Goal: Information Seeking & Learning: Learn about a topic

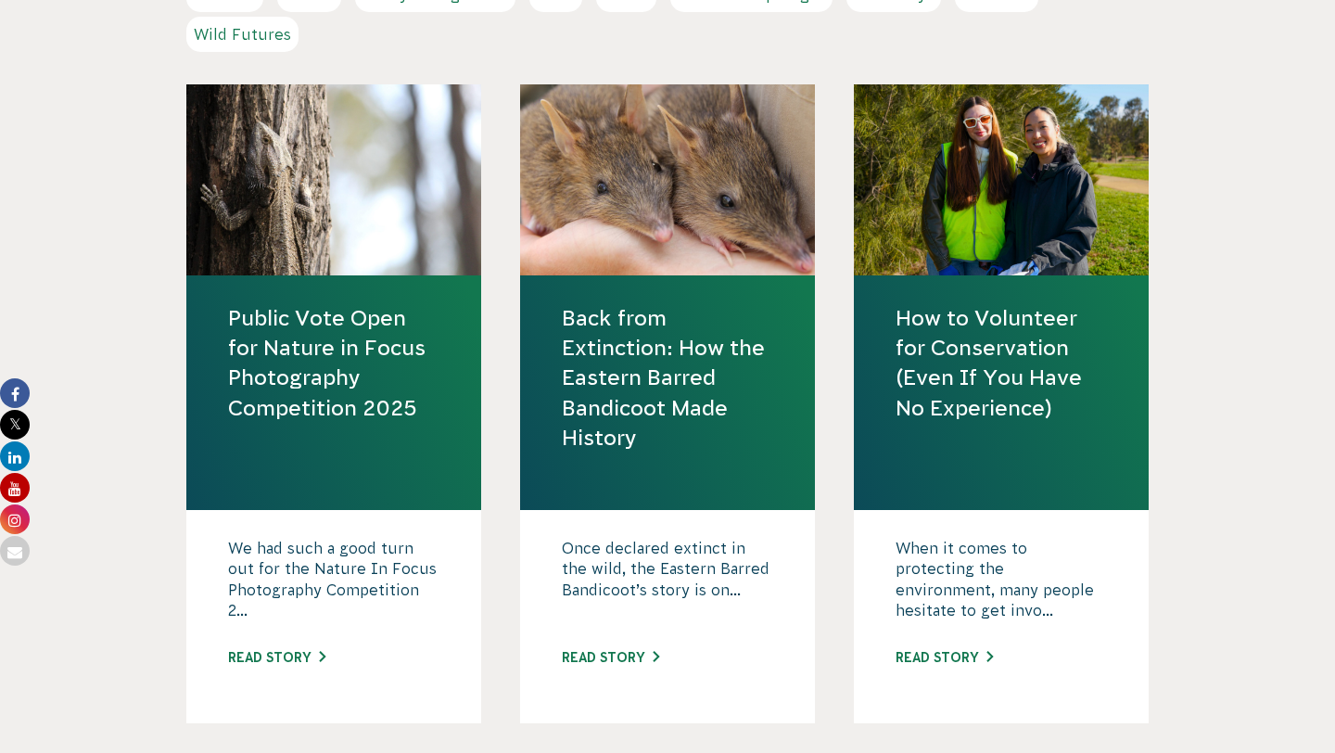
scroll to position [846, 0]
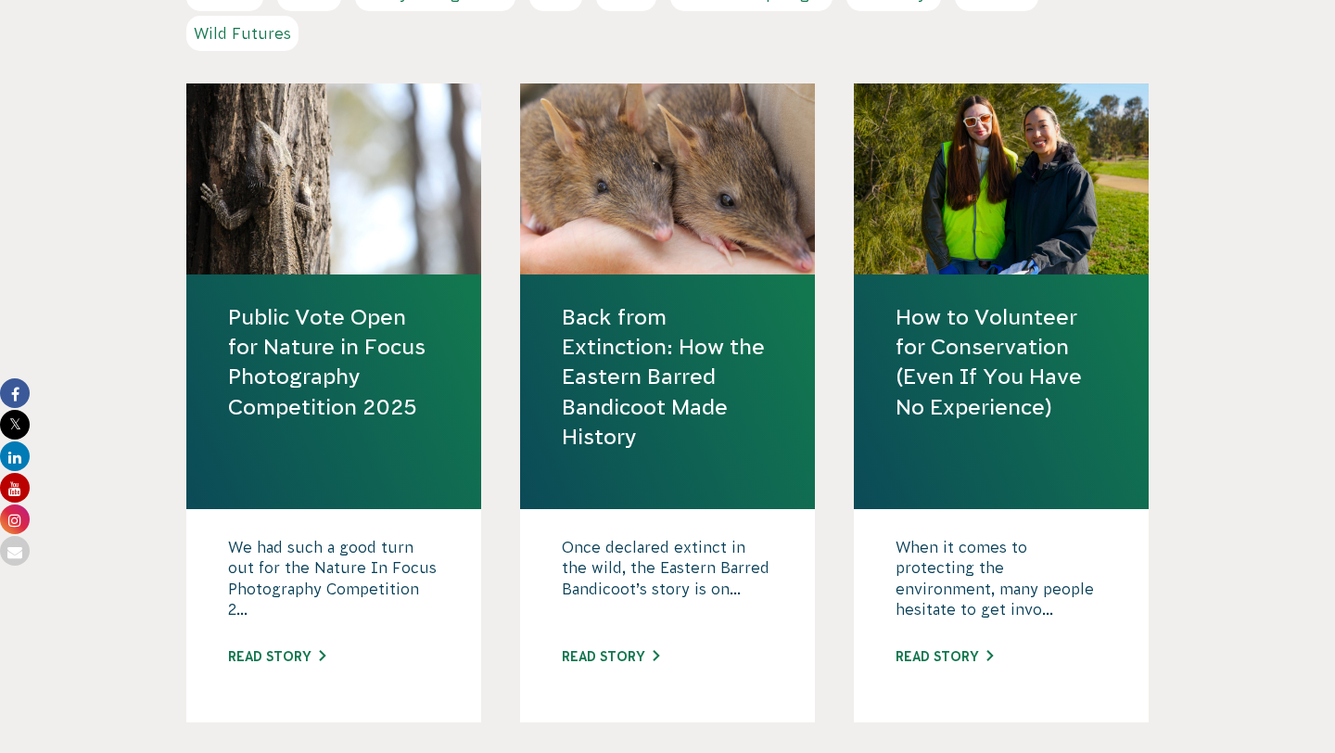
click at [393, 411] on link "Public Vote Open for Nature in Focus Photography Competition 2025" at bounding box center [333, 362] width 211 height 120
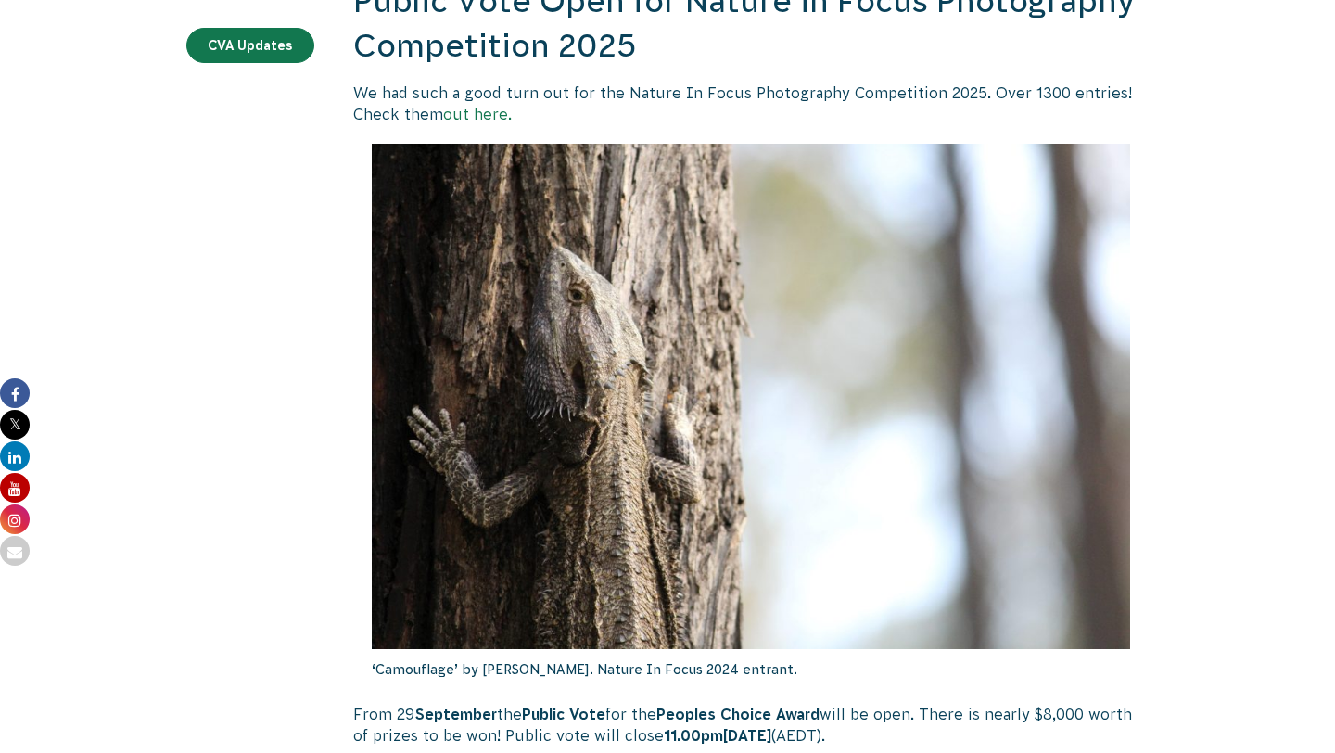
scroll to position [469, 0]
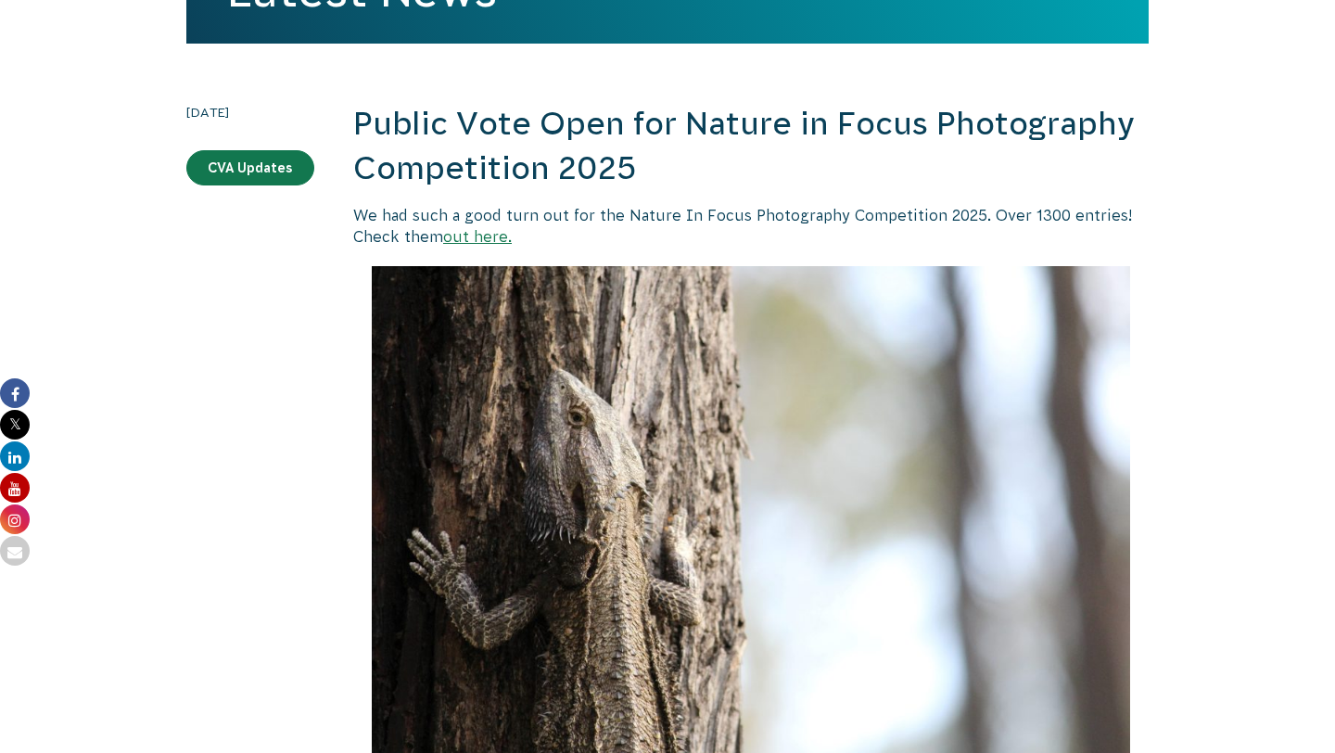
click at [479, 237] on link "out here." at bounding box center [477, 236] width 69 height 17
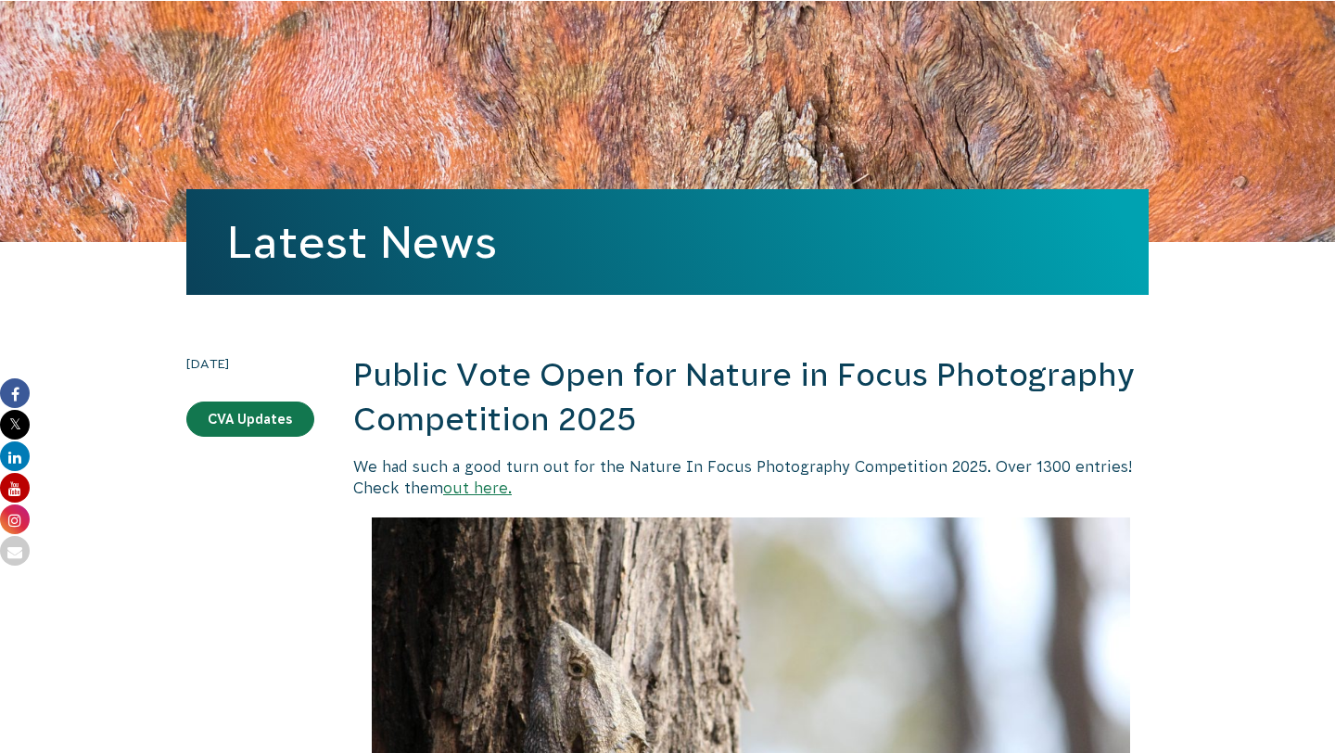
scroll to position [0, 0]
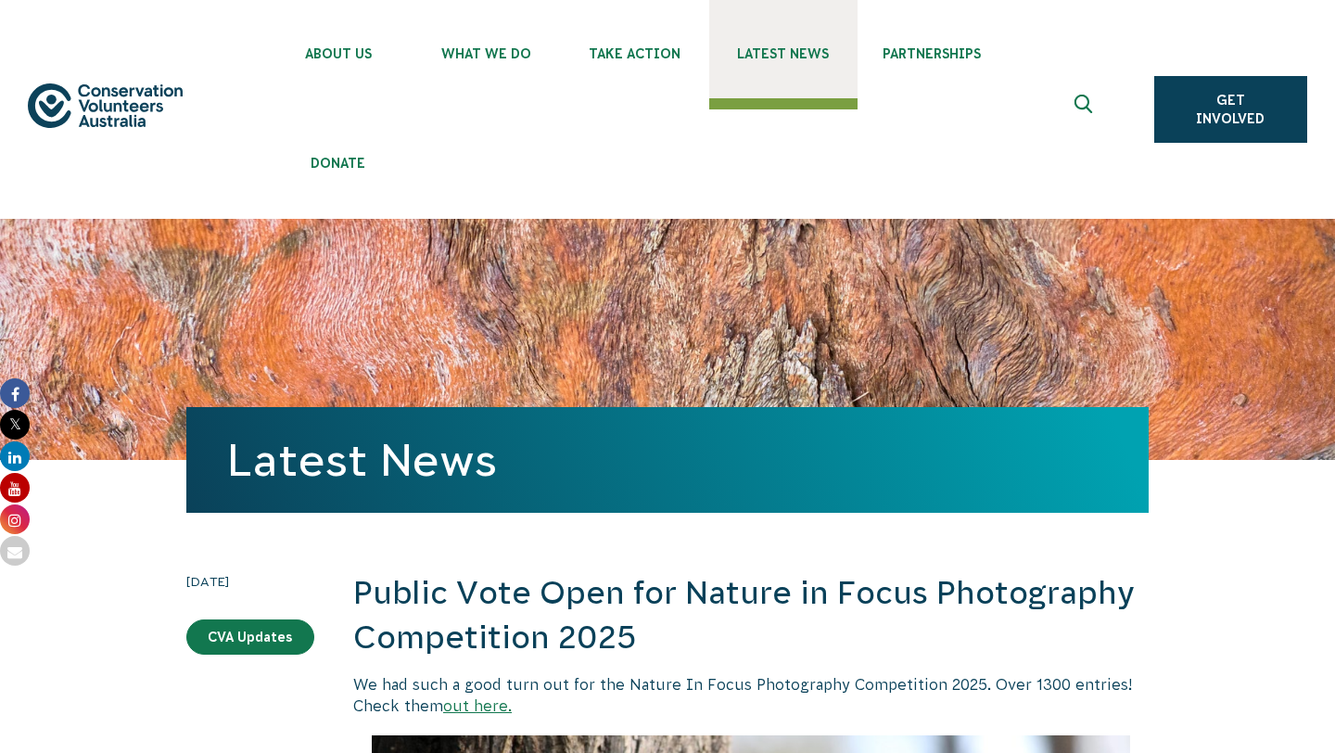
click at [802, 64] on link "Latest News" at bounding box center [783, 49] width 148 height 98
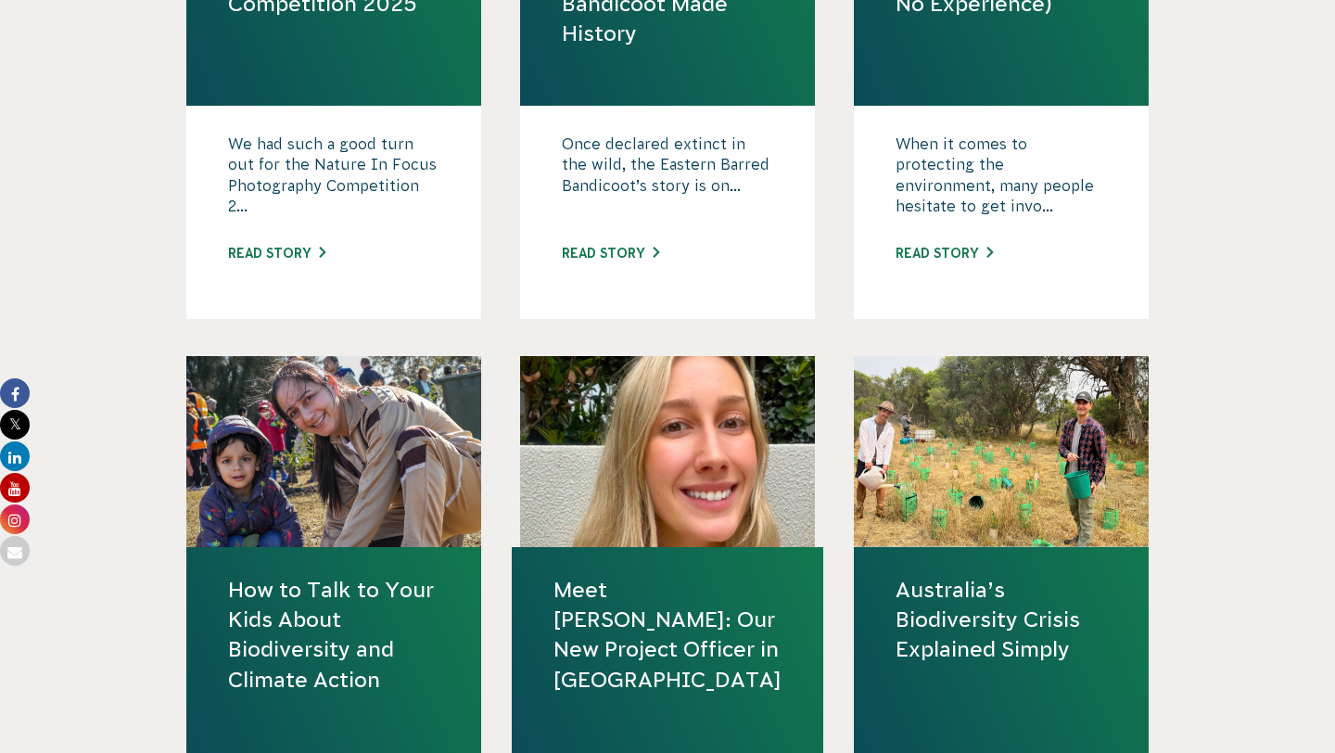
scroll to position [1277, 0]
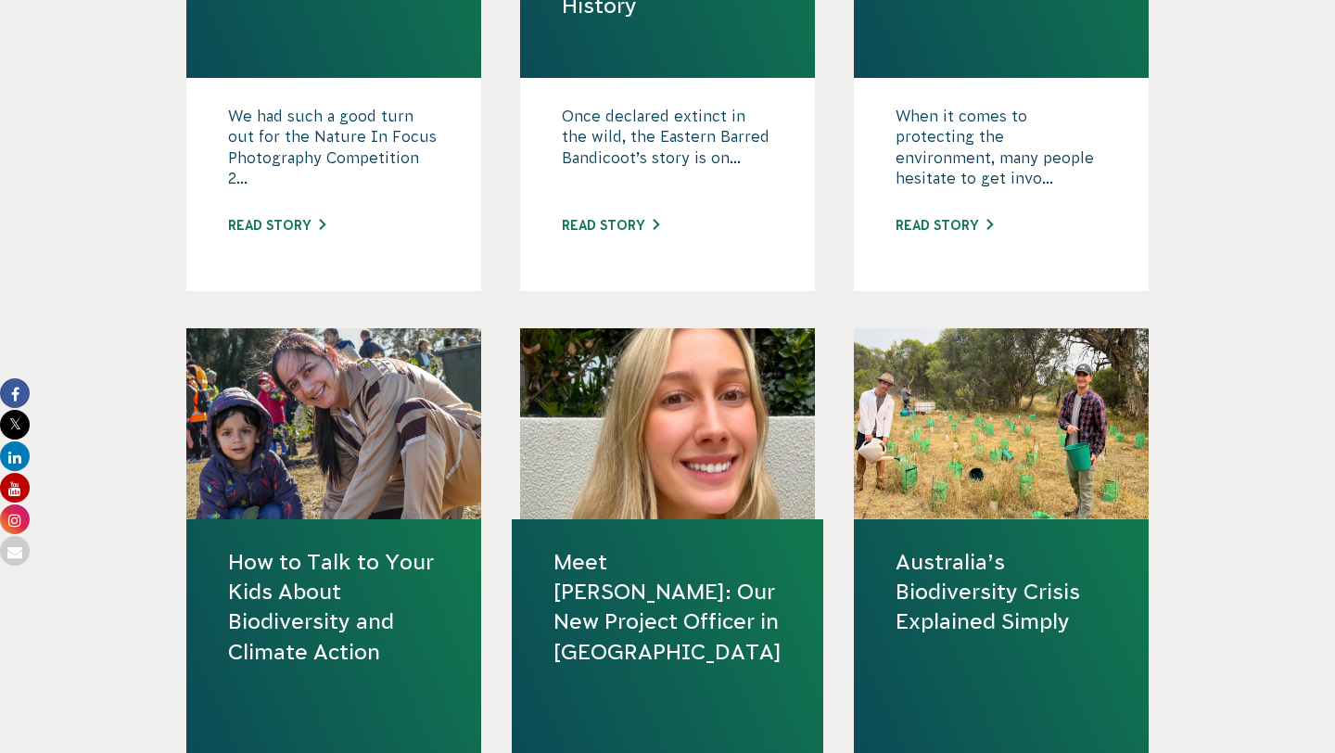
click at [356, 626] on link "How to Talk to Your Kids About Biodiversity and Climate Action" at bounding box center [333, 607] width 211 height 120
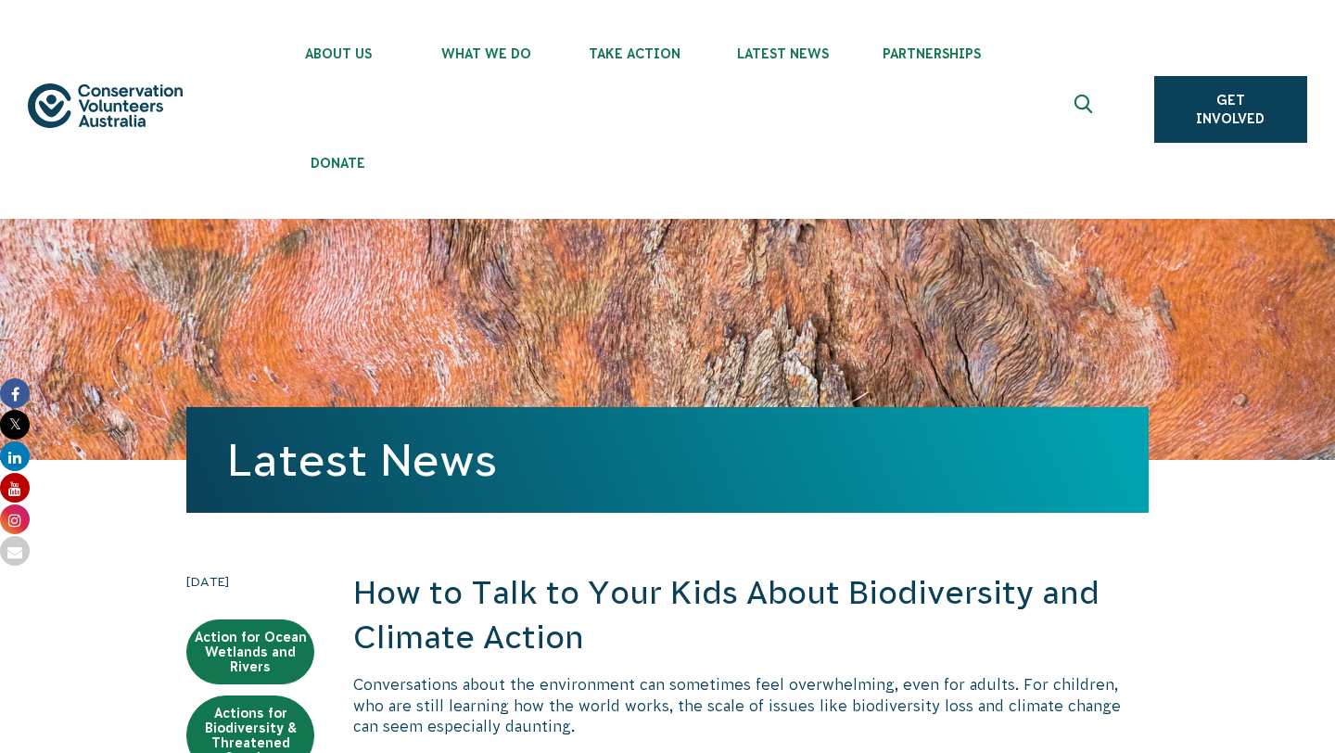
click at [516, 596] on h2 "How to Talk to Your Kids About Biodiversity and Climate Action" at bounding box center [751, 615] width 796 height 88
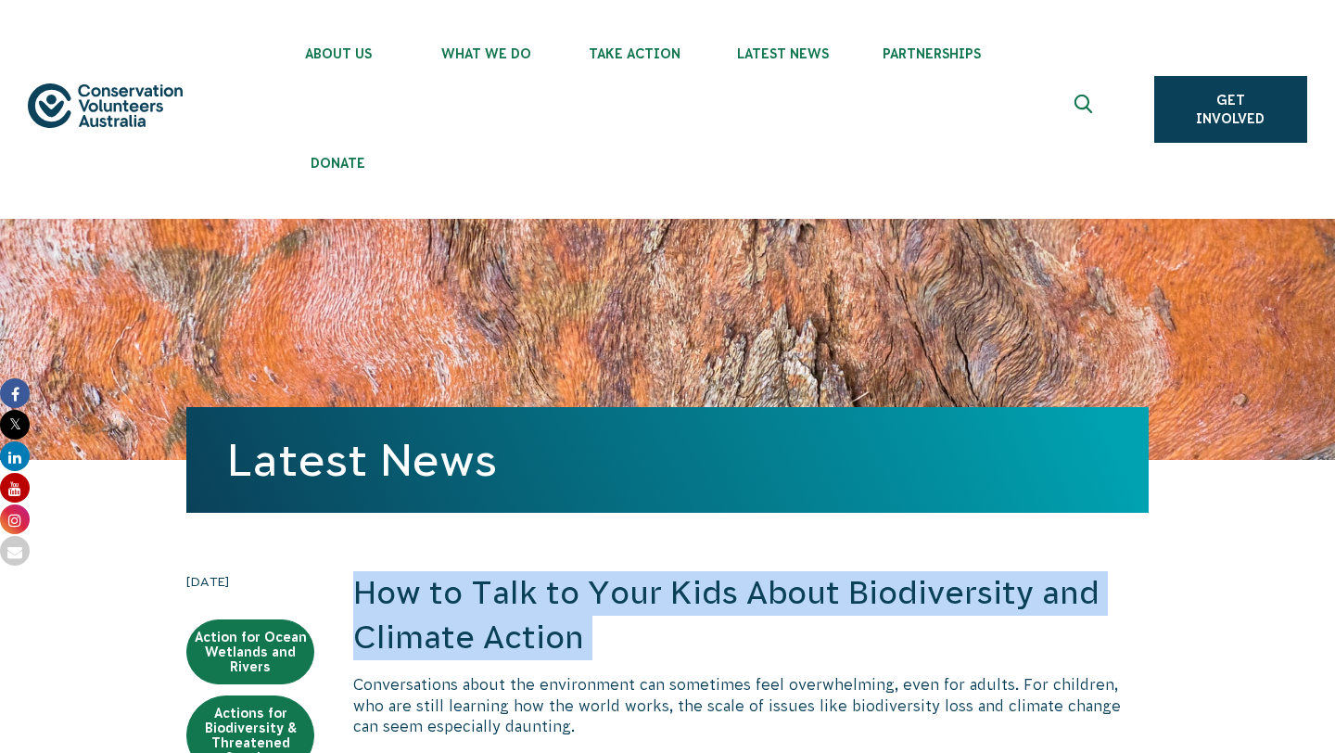
click at [516, 596] on h2 "How to Talk to Your Kids About Biodiversity and Climate Action" at bounding box center [751, 615] width 796 height 88
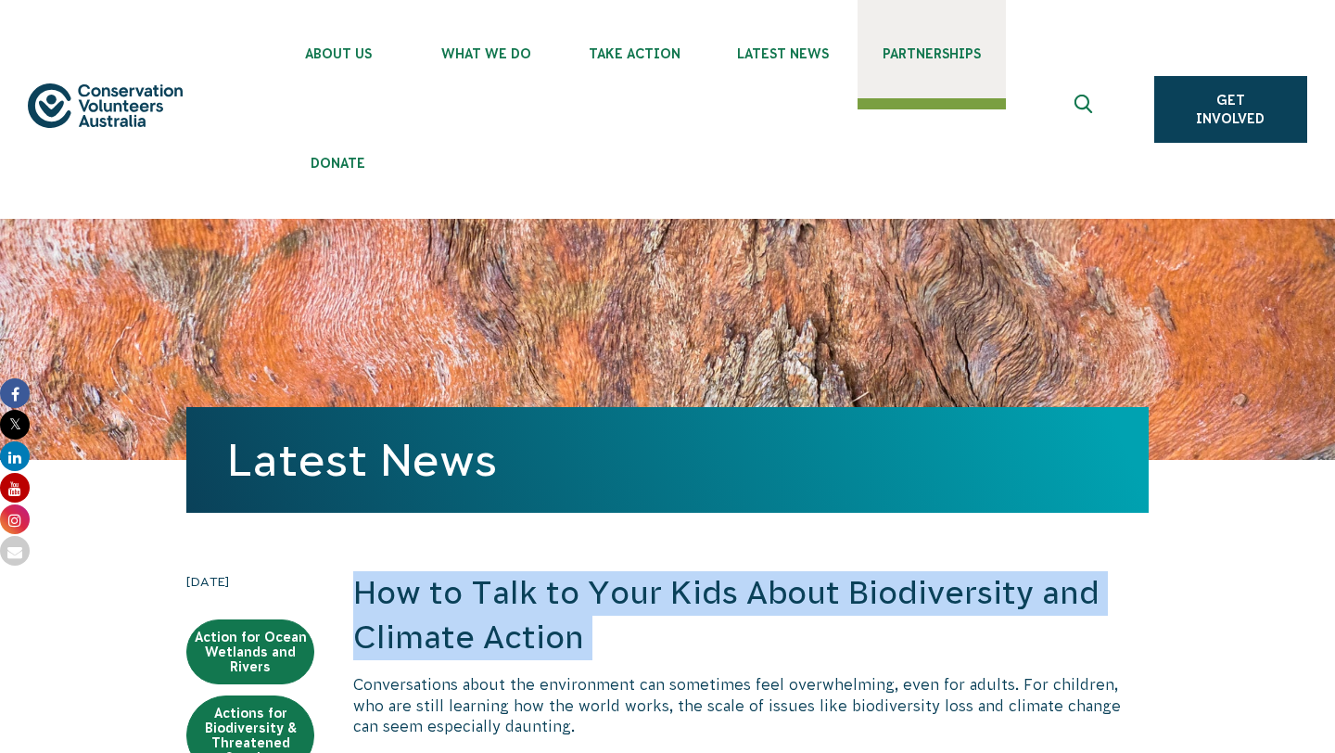
copy div "How to Talk to Your Kids About Biodiversity and Climate Action"
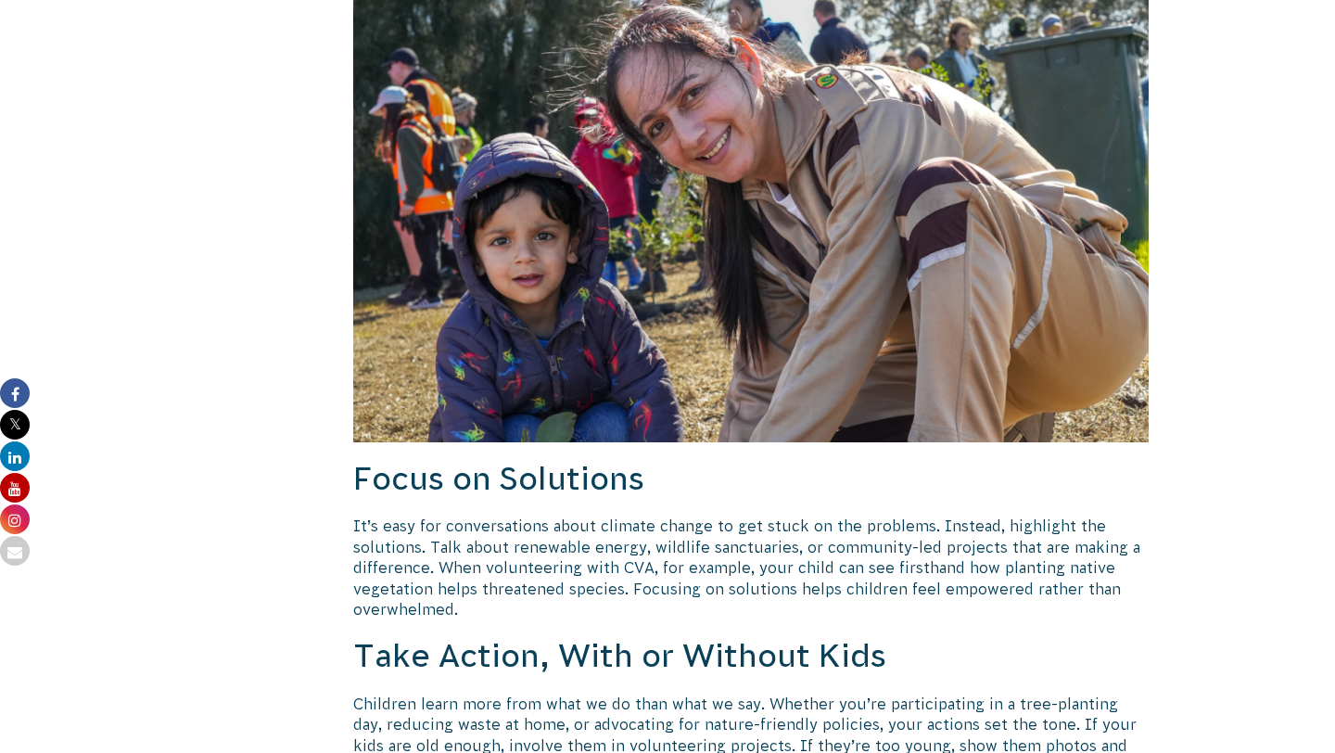
scroll to position [1089, 0]
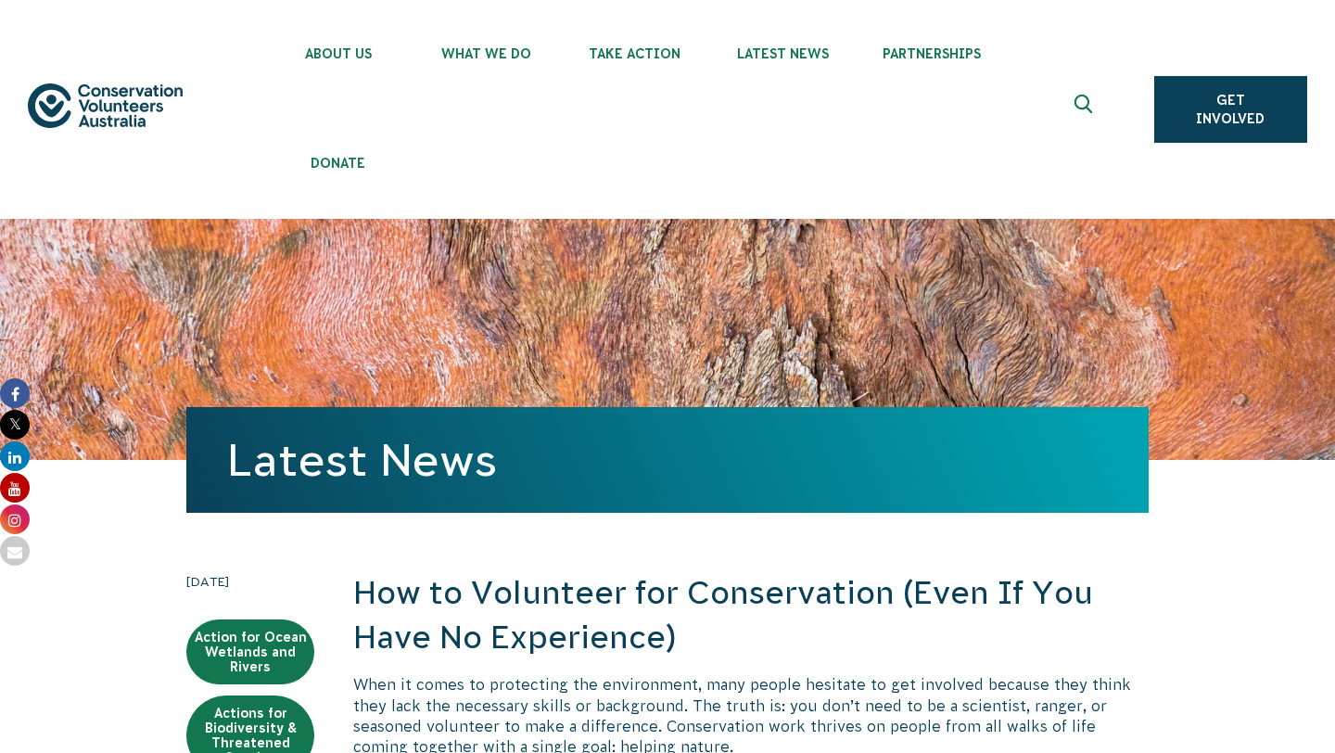
click at [540, 603] on h2 "How to Volunteer for Conservation (Even If You Have No Experience)" at bounding box center [751, 615] width 796 height 88
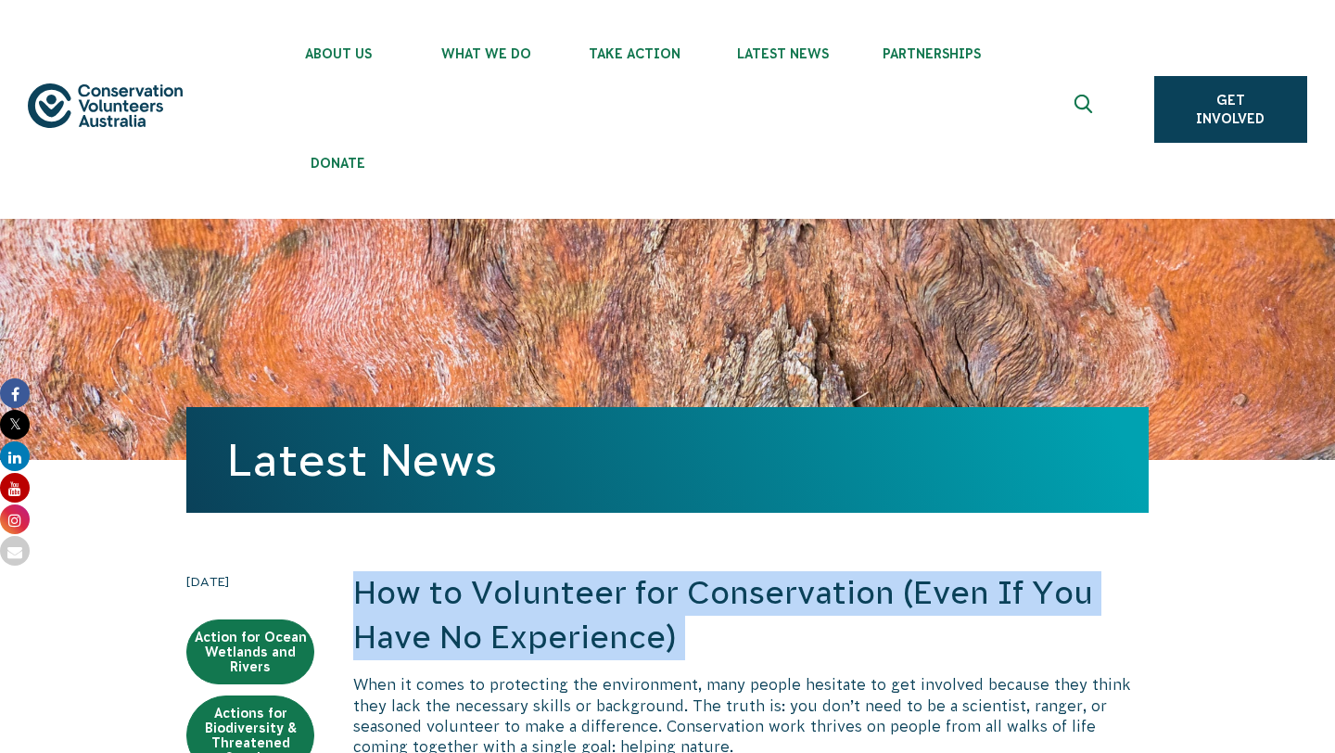
click at [540, 603] on h2 "How to Volunteer for Conservation (Even If You Have No Experience)" at bounding box center [751, 615] width 796 height 88
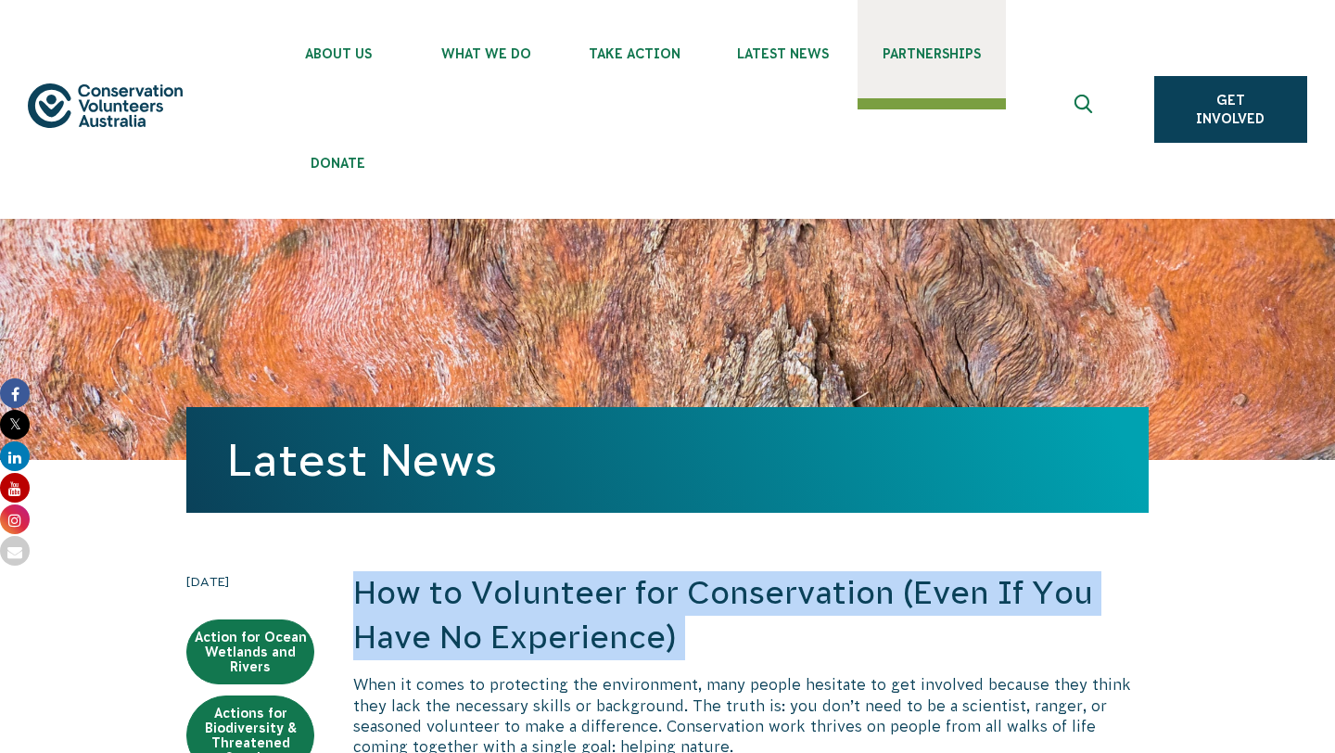
copy div "How to Volunteer for Conservation (Even If You Have No Experience)"
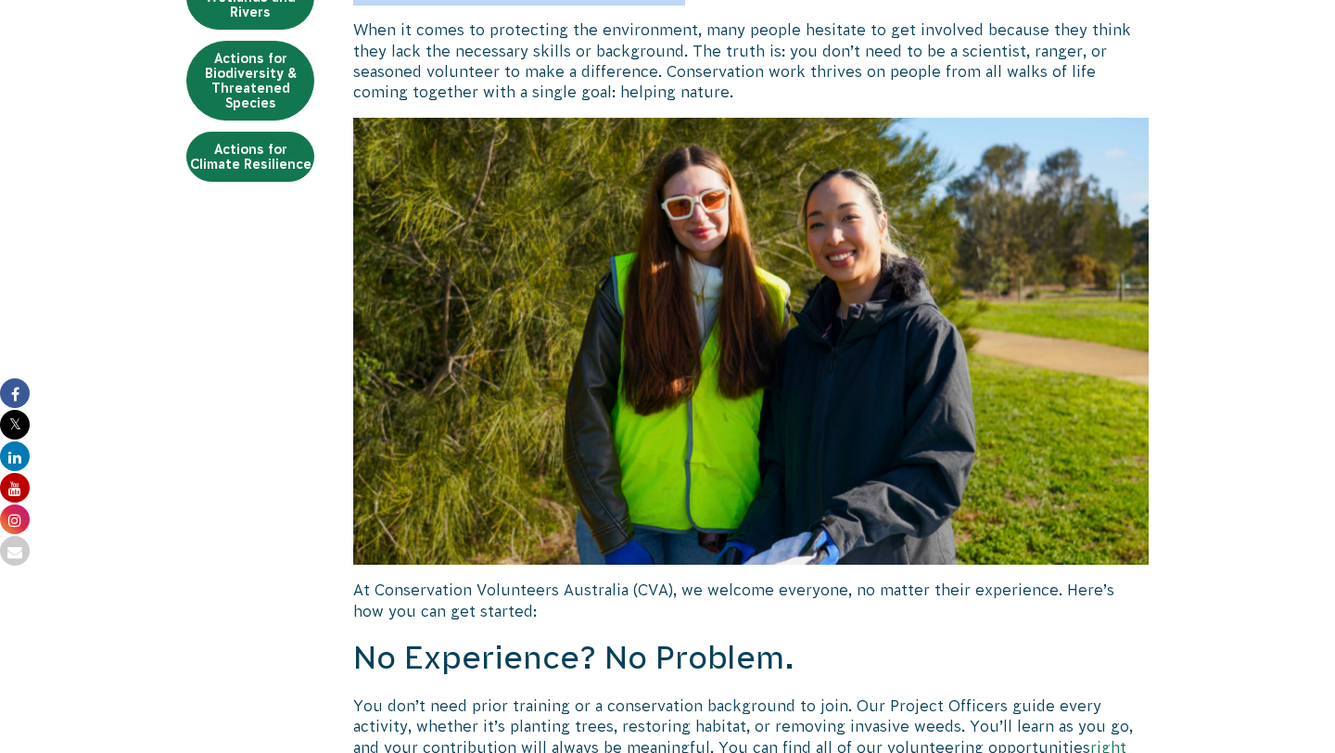
scroll to position [604, 0]
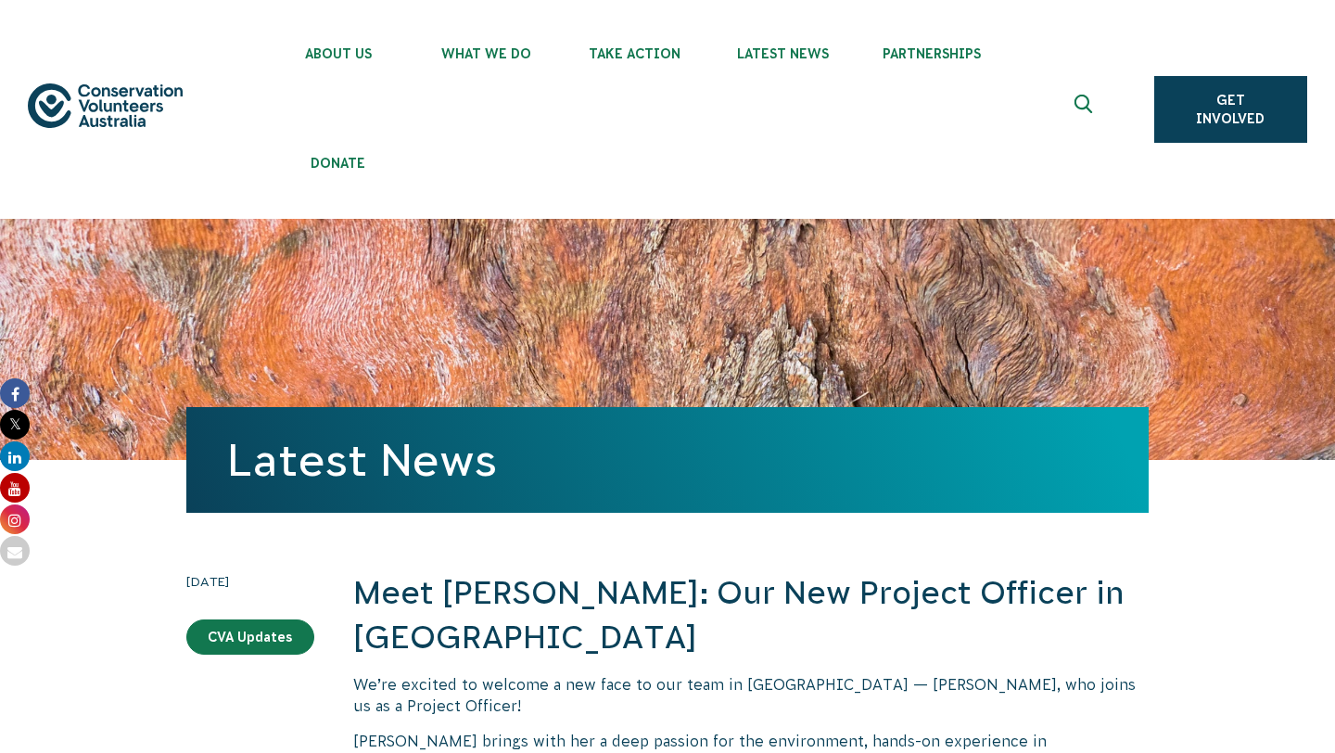
click at [483, 595] on h2 "Meet Madison Whitton: Our New Project Officer in Western Australia" at bounding box center [751, 615] width 796 height 88
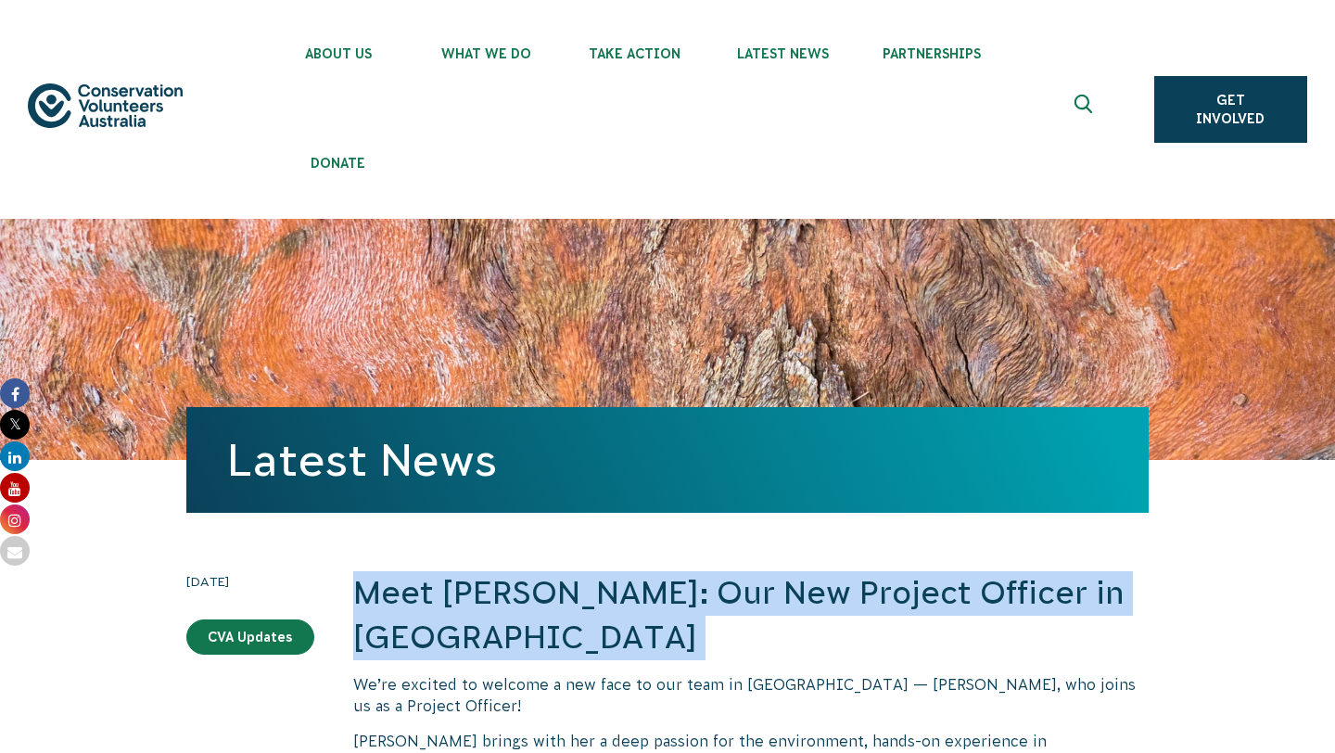
click at [483, 595] on h2 "Meet Madison Whitton: Our New Project Officer in Western Australia" at bounding box center [751, 615] width 796 height 88
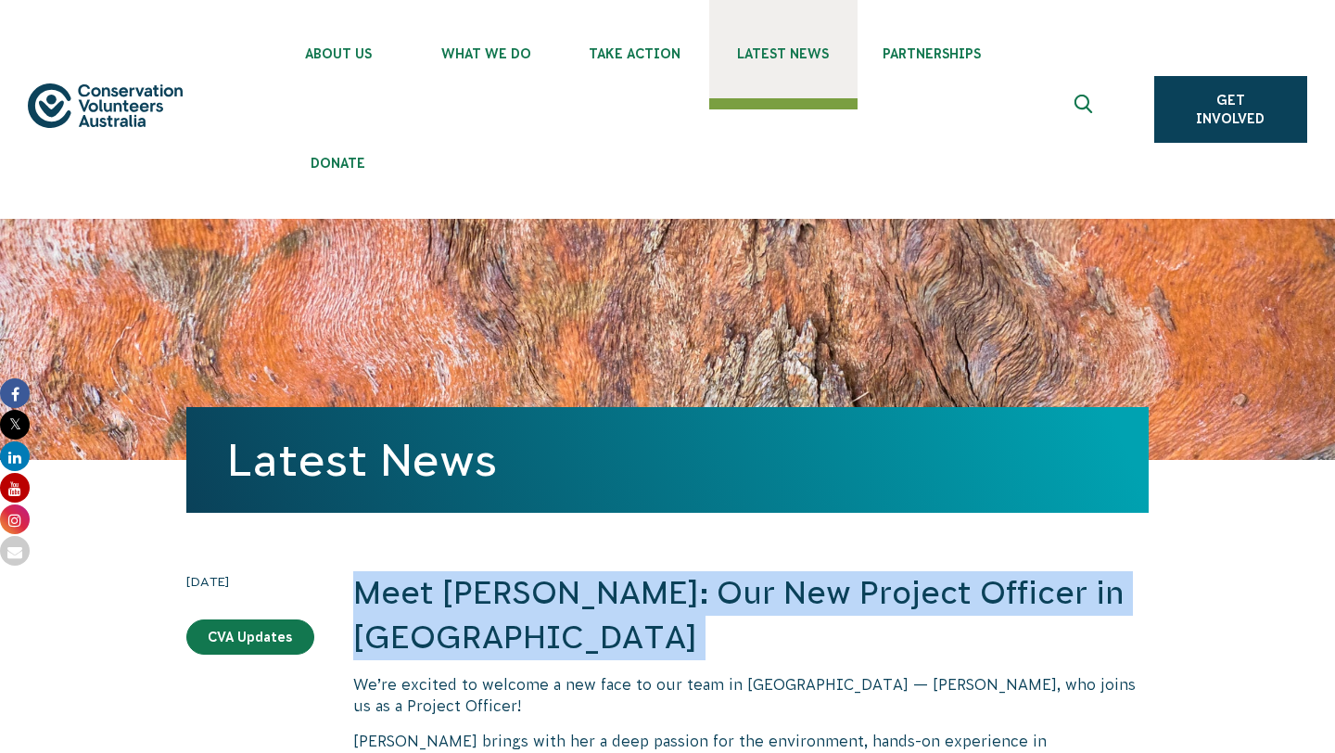
copy div "Meet Madison Whitton: Our New Project Officer in Western Australia"
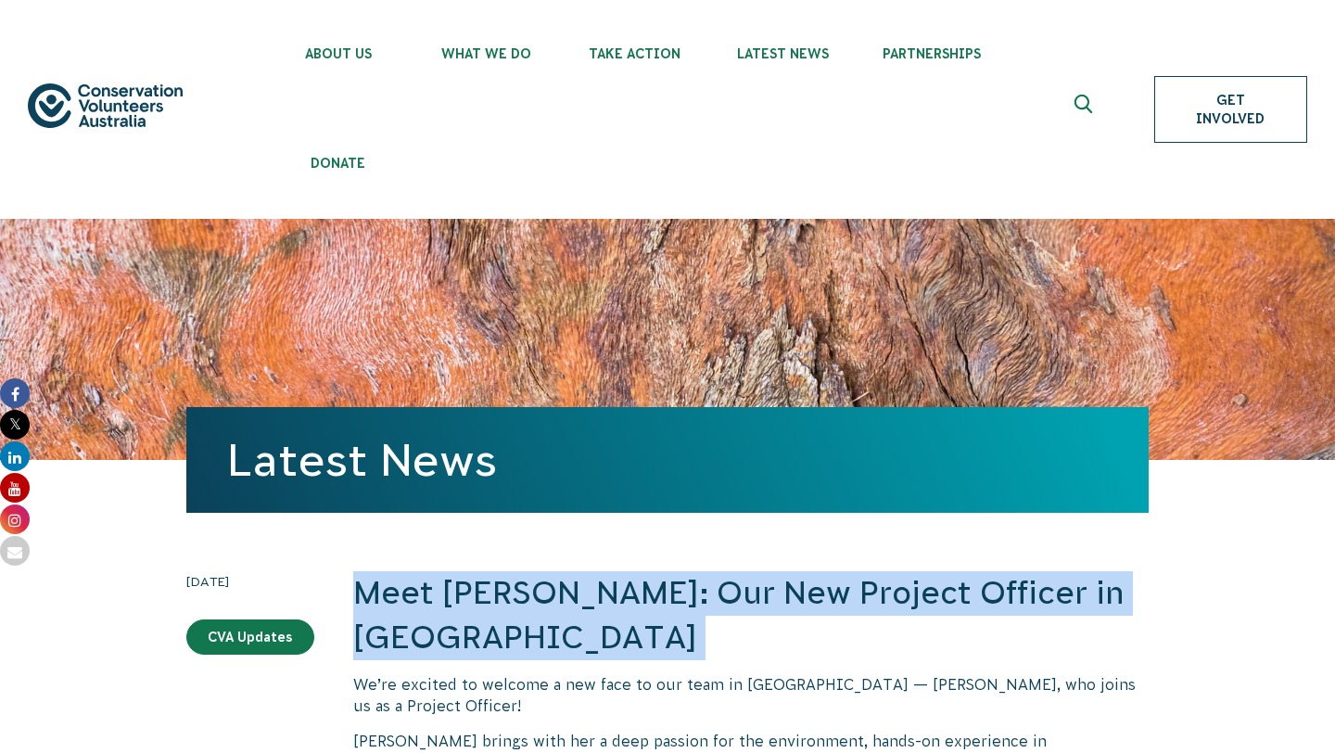
click at [1219, 119] on link "Get Involved" at bounding box center [1230, 109] width 153 height 67
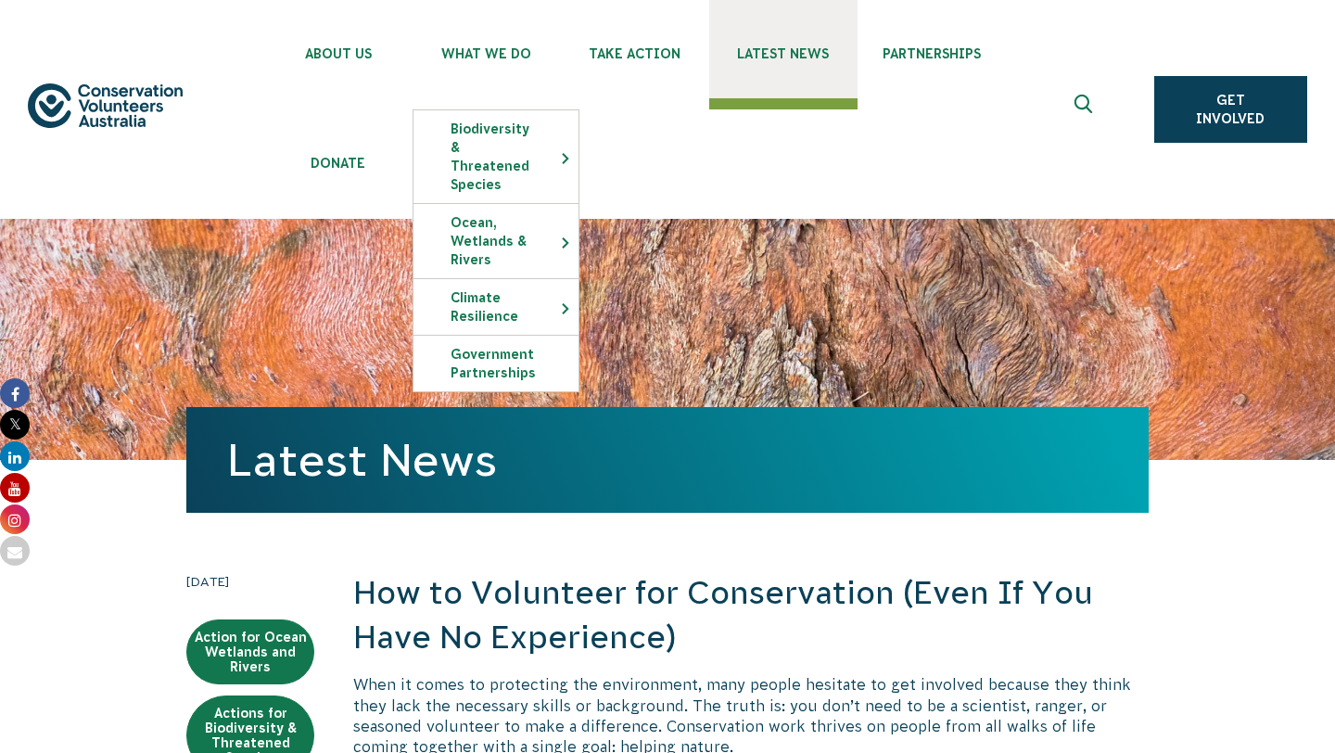
click at [807, 61] on link "Latest News" at bounding box center [783, 49] width 148 height 98
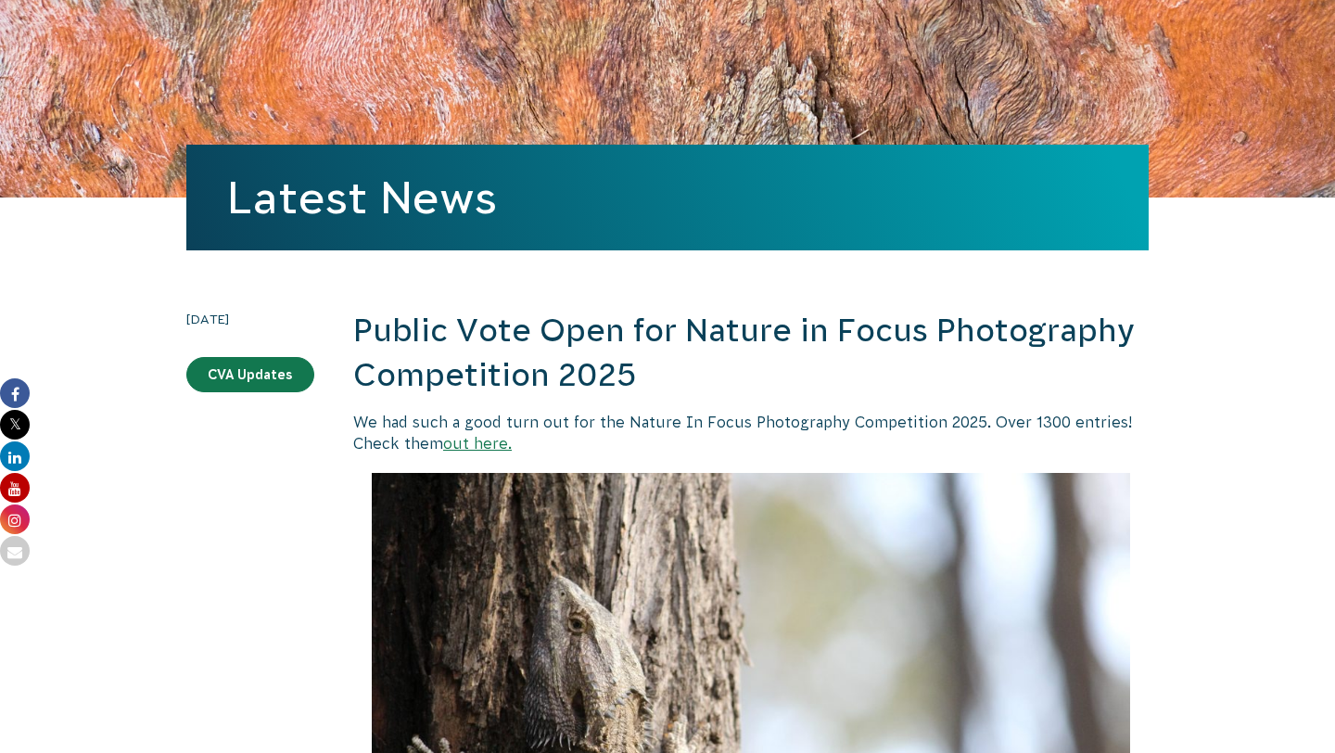
scroll to position [271, 0]
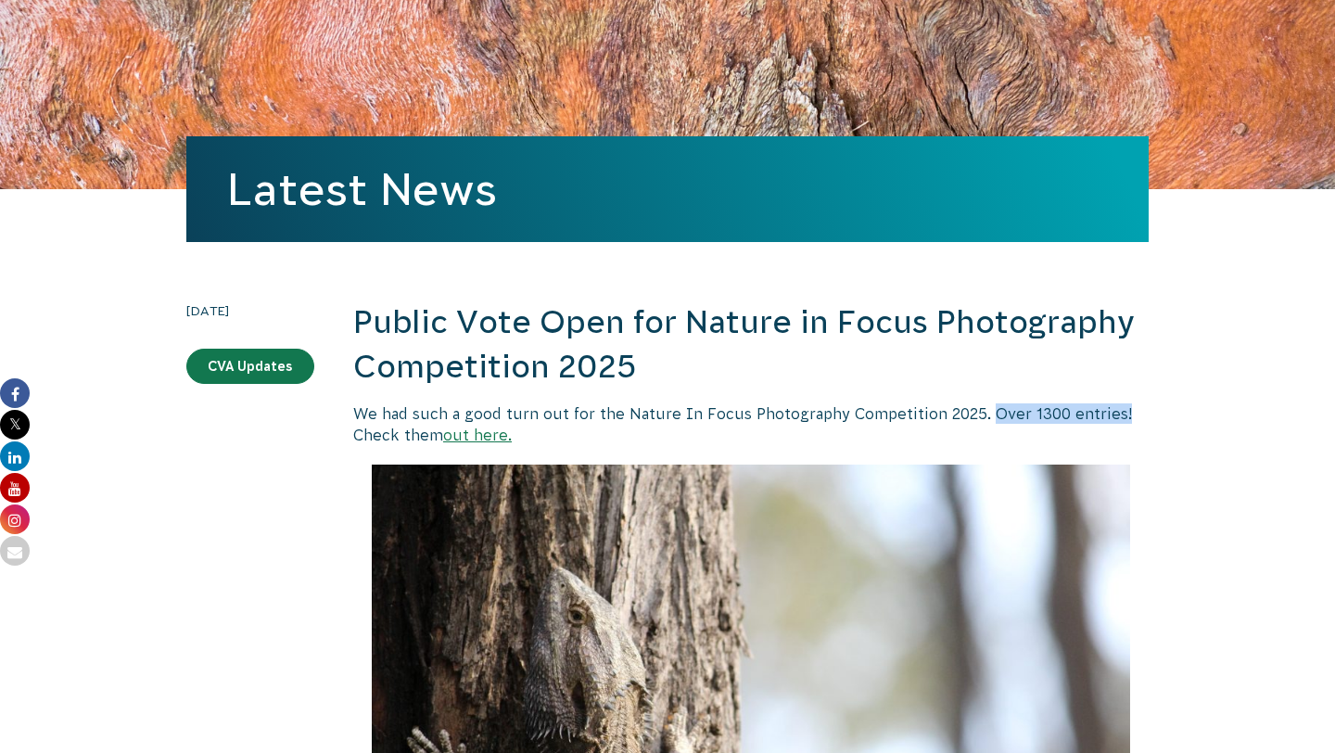
drag, startPoint x: 985, startPoint y: 413, endPoint x: 1162, endPoint y: 404, distance: 177.3
copy p "Over 1300 entries!"
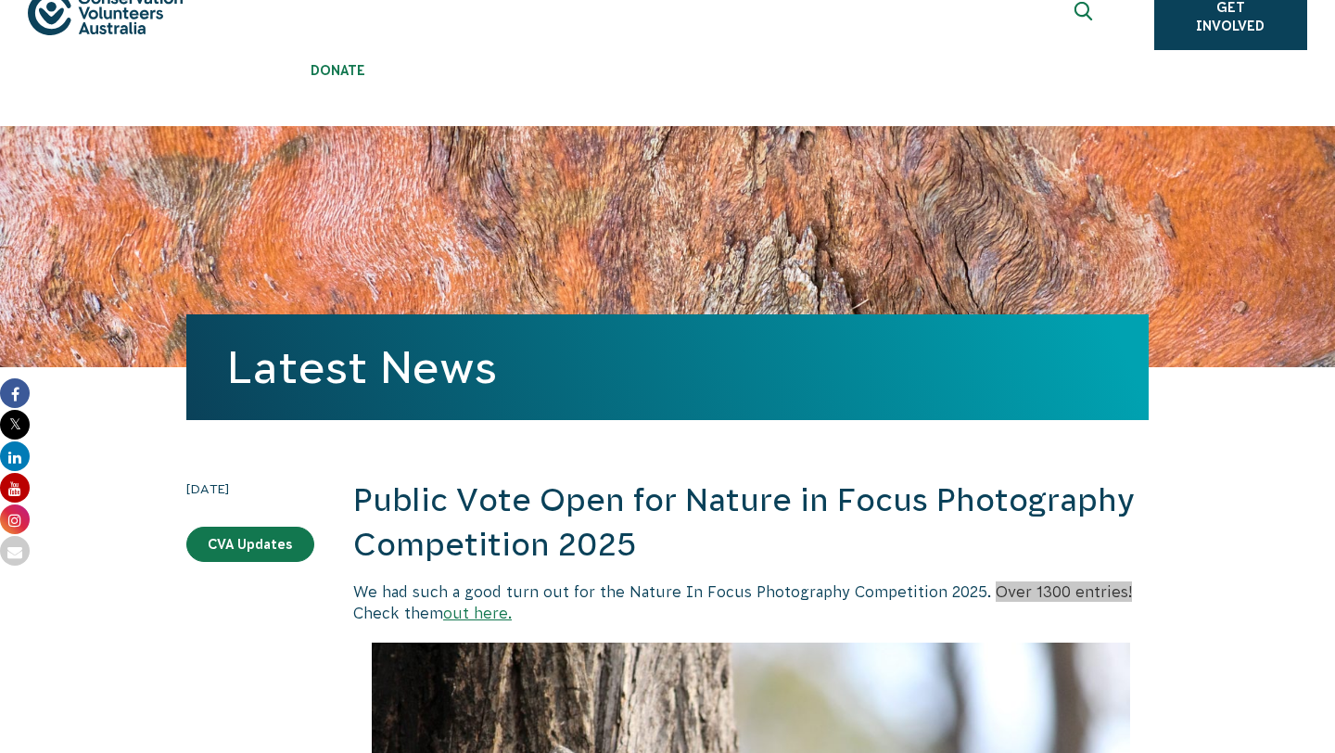
scroll to position [220, 0]
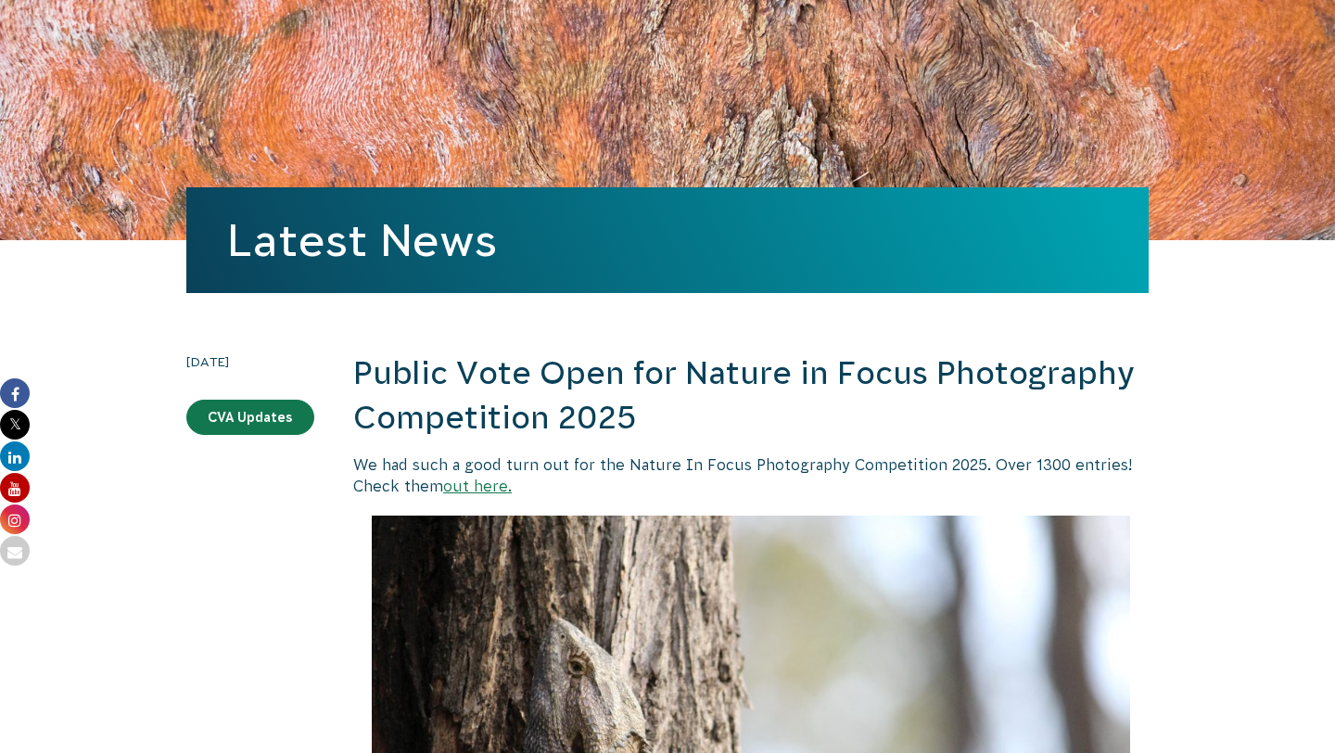
click at [563, 412] on h2 "Public Vote Open for Nature in Focus Photography Competition 2025" at bounding box center [751, 395] width 796 height 88
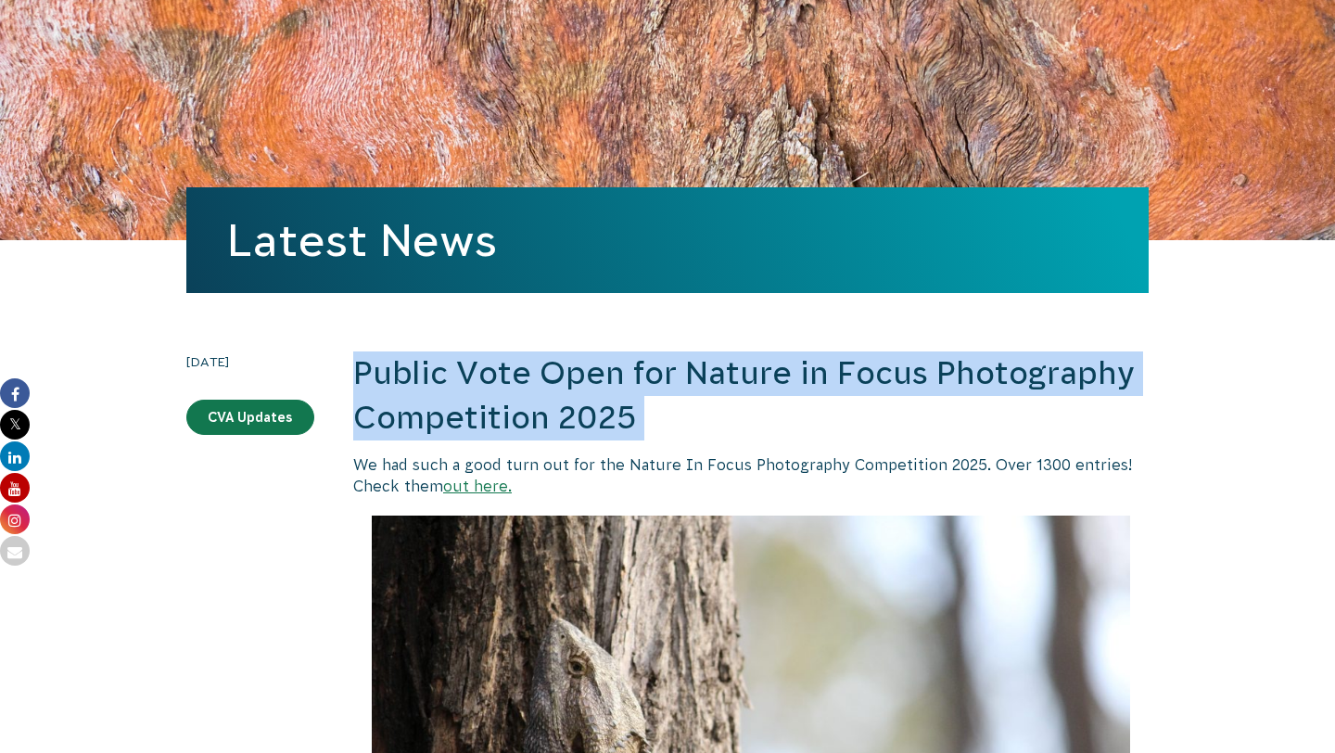
click at [563, 412] on h2 "Public Vote Open for Nature in Focus Photography Competition 2025" at bounding box center [751, 395] width 796 height 88
copy div "Public Vote Open for Nature in Focus Photography Competition 2025"
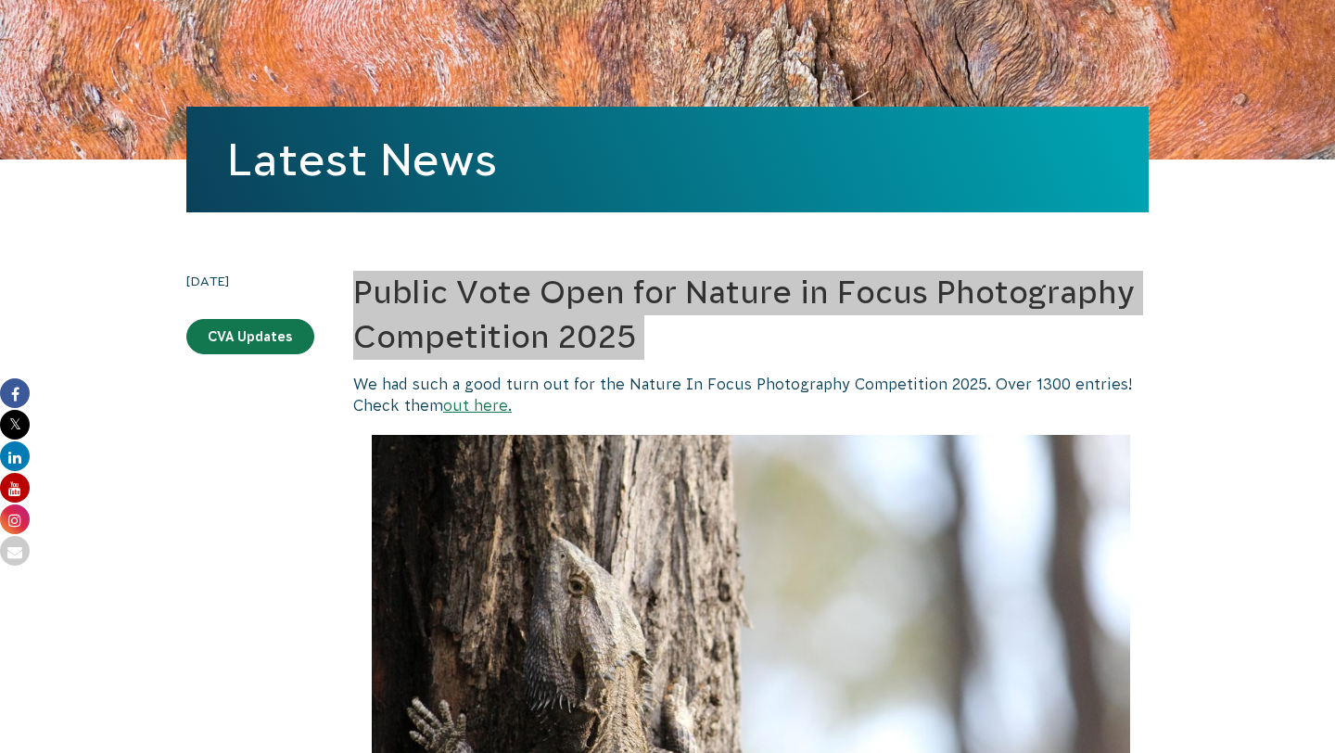
scroll to position [0, 0]
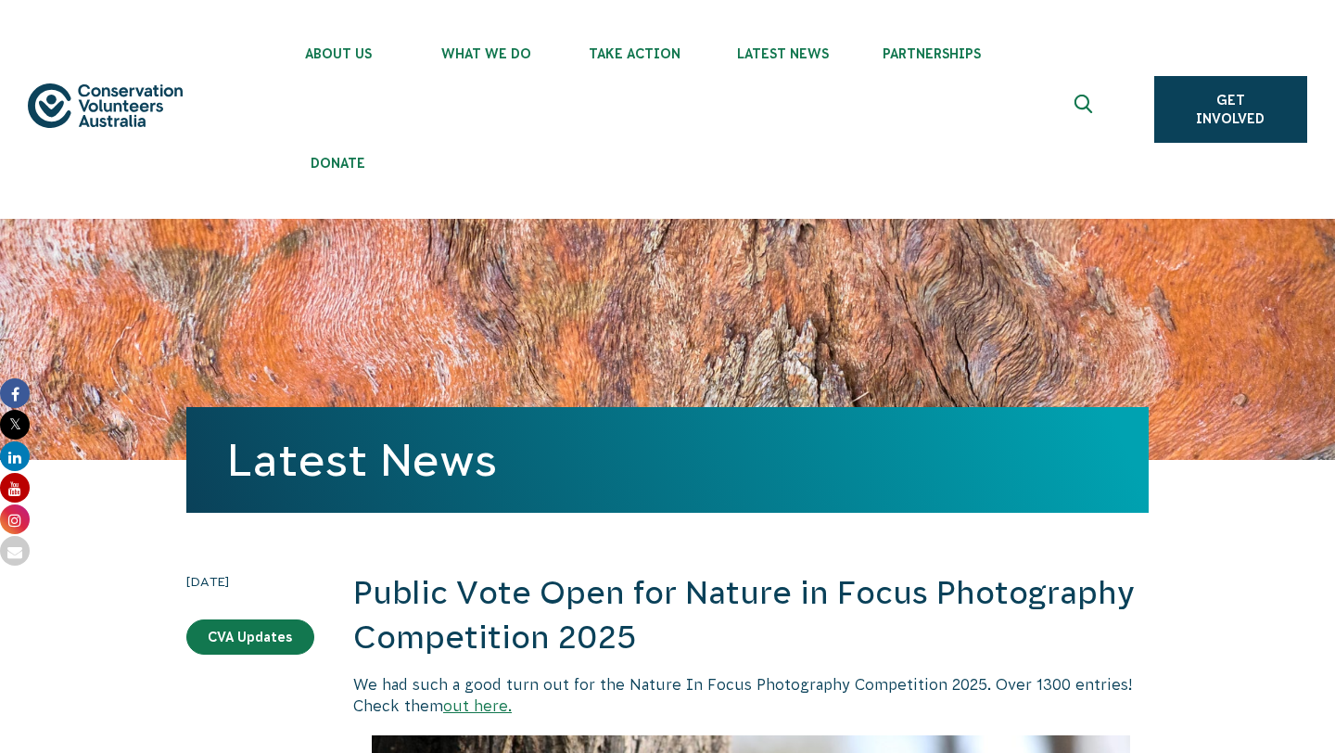
scroll to position [396, 0]
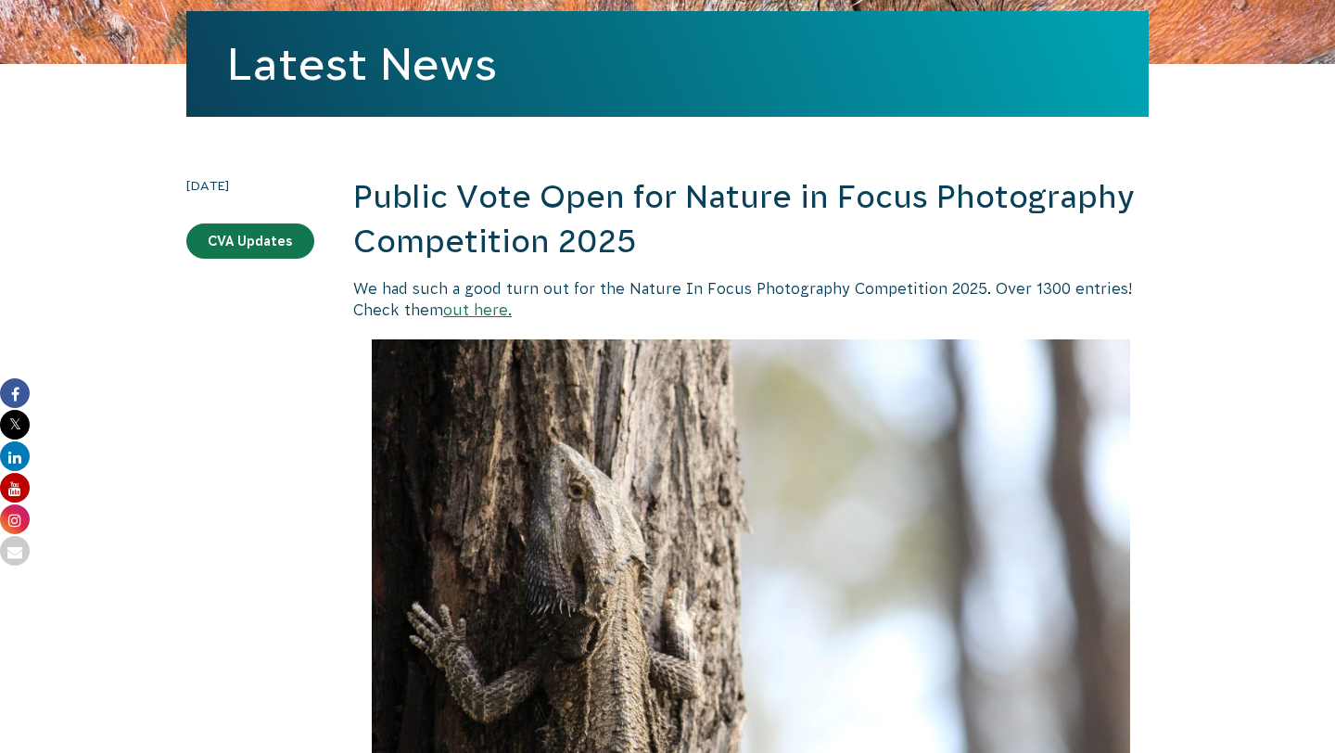
click at [476, 309] on link "out here." at bounding box center [477, 309] width 69 height 17
